Goal: Navigation & Orientation: Find specific page/section

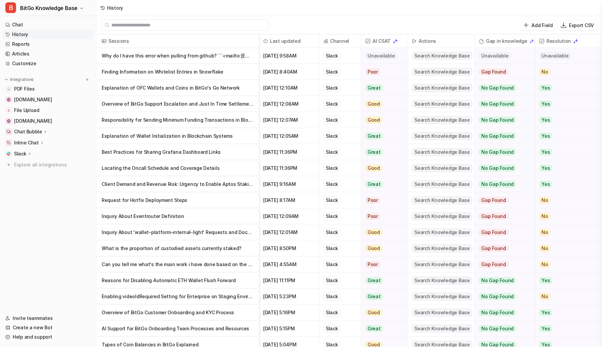
click at [31, 33] on link "History" at bounding box center [48, 34] width 91 height 9
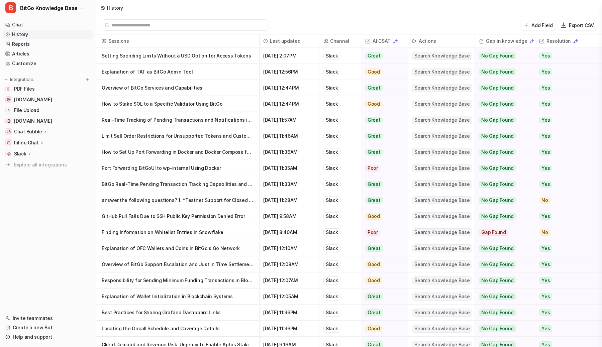
click at [187, 9] on div "History" at bounding box center [349, 8] width 506 height 16
click at [382, 22] on div "Add Field Export CSV" at bounding box center [349, 25] width 506 height 18
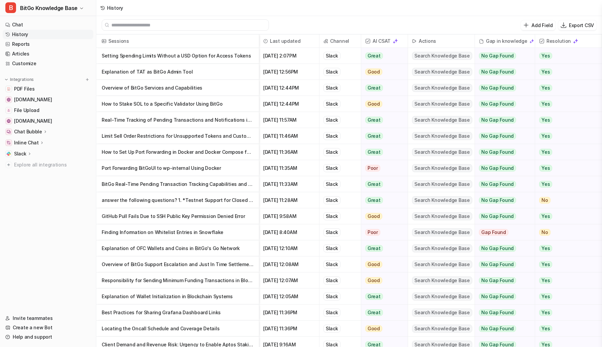
click at [385, 3] on div "History" at bounding box center [349, 8] width 506 height 16
click at [394, 3] on div "History" at bounding box center [349, 8] width 506 height 16
